Goal: Task Accomplishment & Management: Use online tool/utility

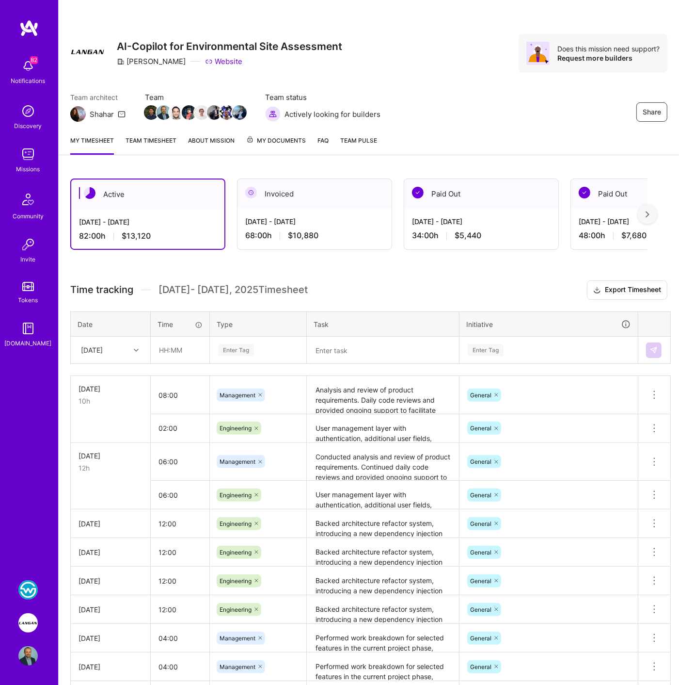
click at [167, 289] on span "[DATE] - [DATE] Timesheet" at bounding box center [233, 290] width 149 height 12
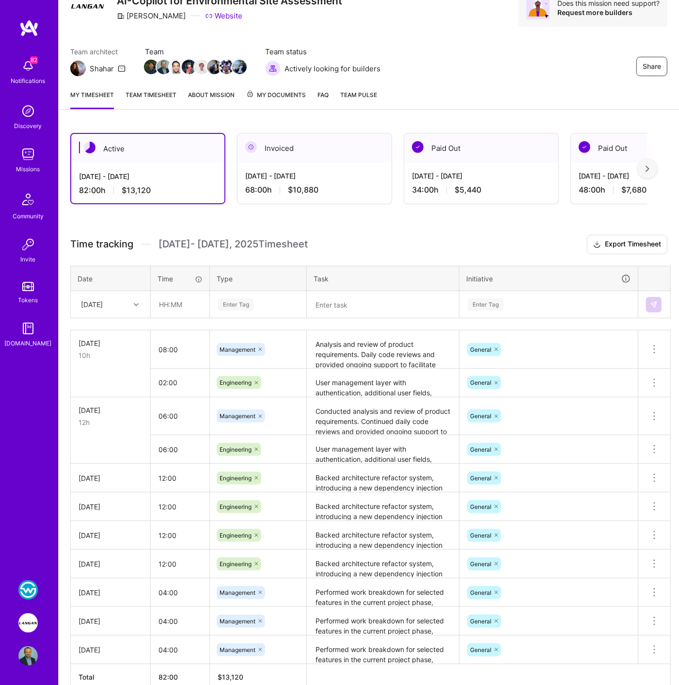
scroll to position [47, 0]
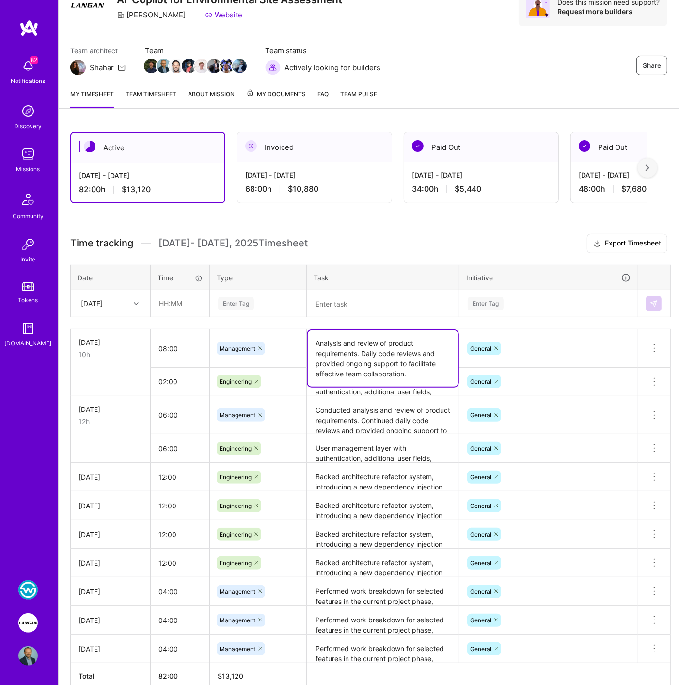
click at [332, 356] on textarea "Analysis and review of product requirements. Daily code reviews and provided on…" at bounding box center [383, 358] width 150 height 56
click at [344, 244] on h3 "Time tracking [DATE] - [DATE] Timesheet Export Timesheet" at bounding box center [368, 243] width 597 height 19
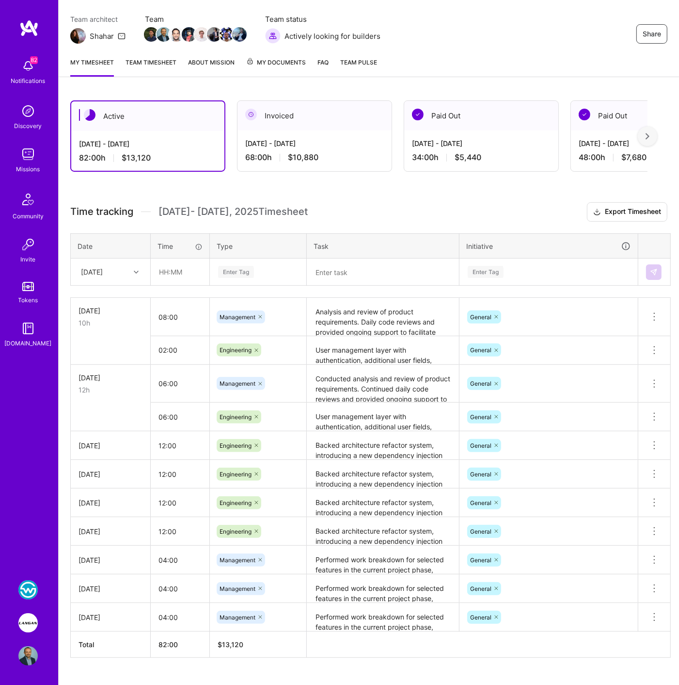
scroll to position [94, 0]
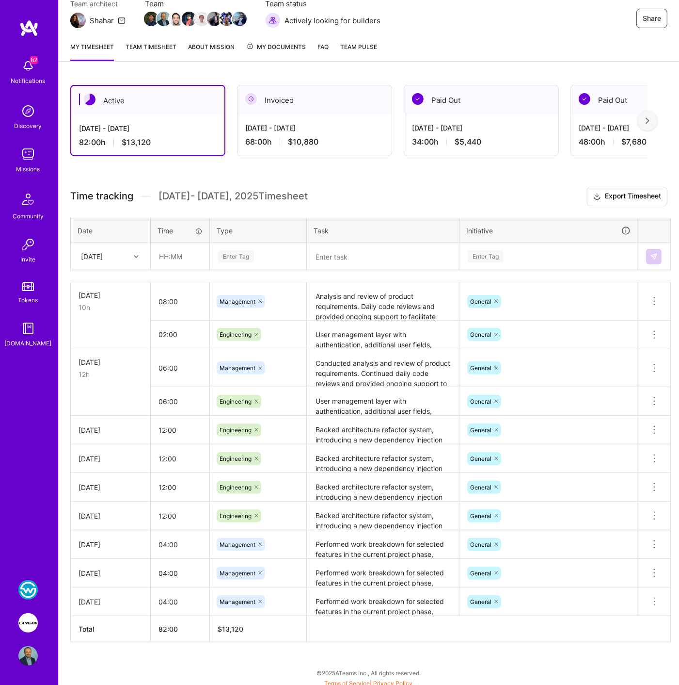
click at [296, 195] on span "[DATE] - [DATE] Timesheet" at bounding box center [233, 196] width 149 height 12
drag, startPoint x: 161, startPoint y: 193, endPoint x: 224, endPoint y: 193, distance: 63.0
click at [224, 193] on span "[DATE] - [DATE] Timesheet" at bounding box center [233, 196] width 149 height 12
